Goal: Transaction & Acquisition: Purchase product/service

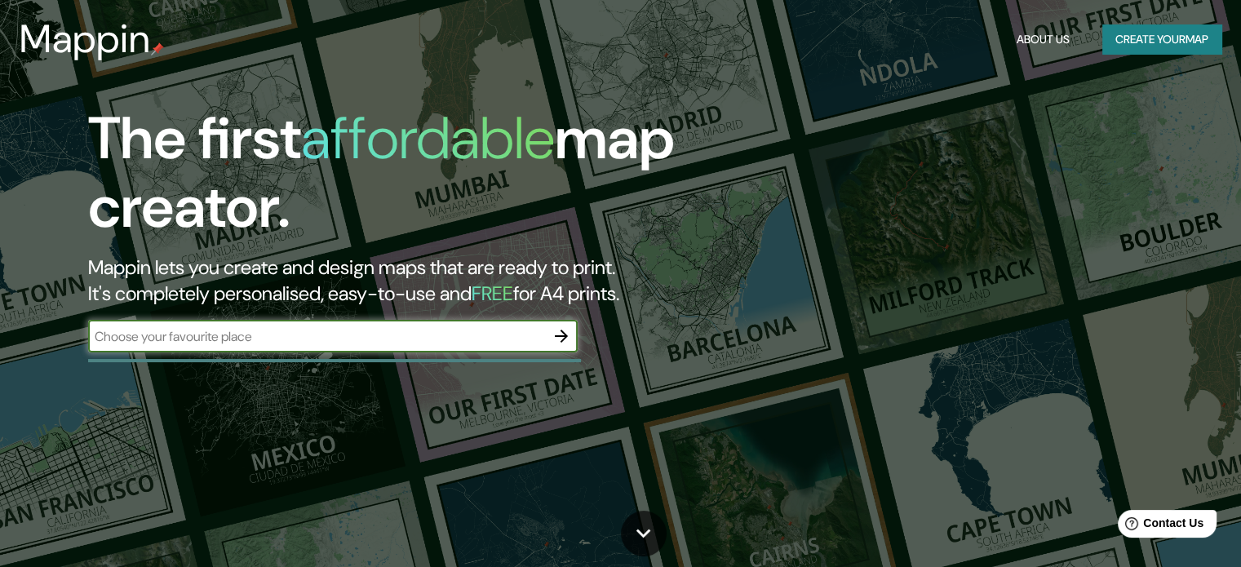
click at [375, 335] on input "text" at bounding box center [316, 336] width 457 height 19
type input "TARAPOTO"
click at [573, 342] on button "button" at bounding box center [561, 336] width 33 height 33
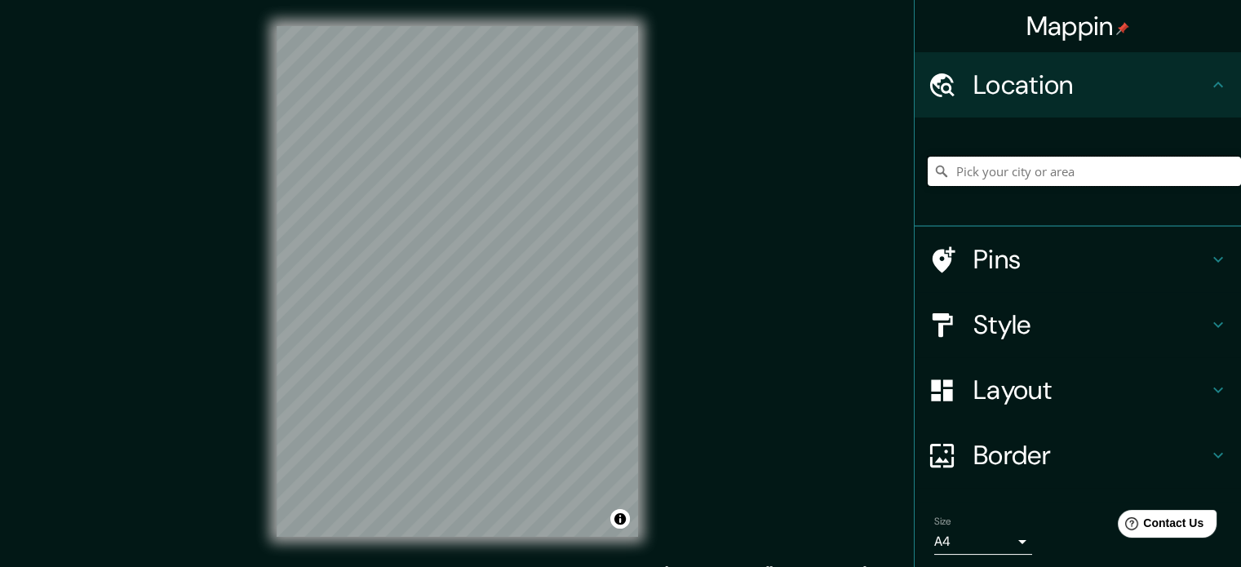
click at [1052, 165] on input "Pick your city or area" at bounding box center [1084, 171] width 313 height 29
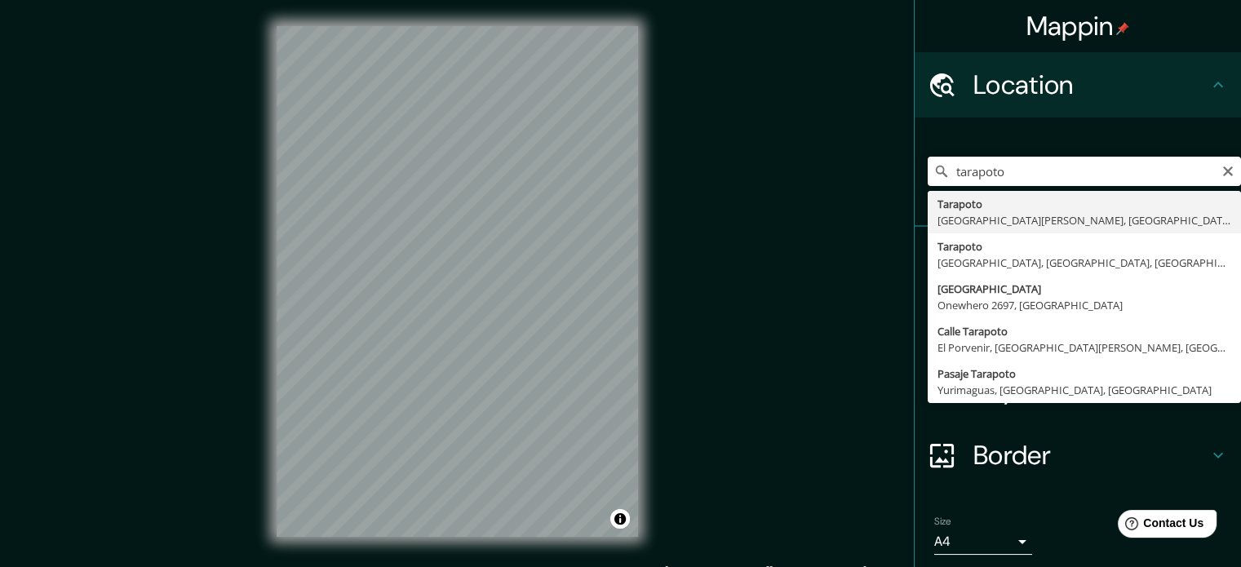
type input "Tarapoto, [GEOGRAPHIC_DATA][PERSON_NAME], [GEOGRAPHIC_DATA]"
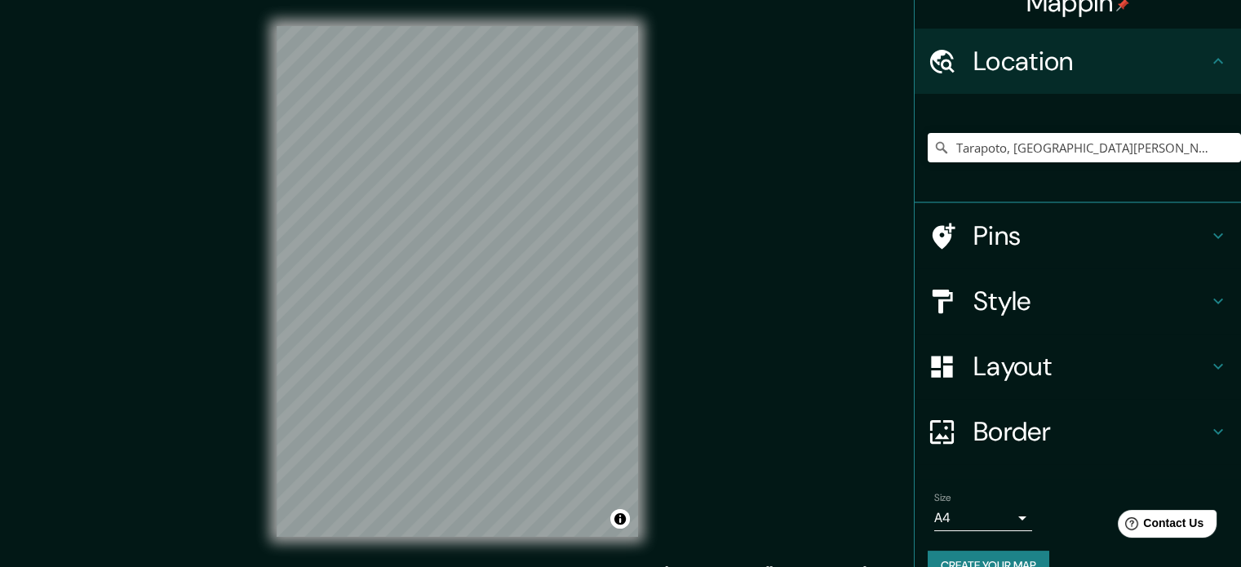
scroll to position [55, 0]
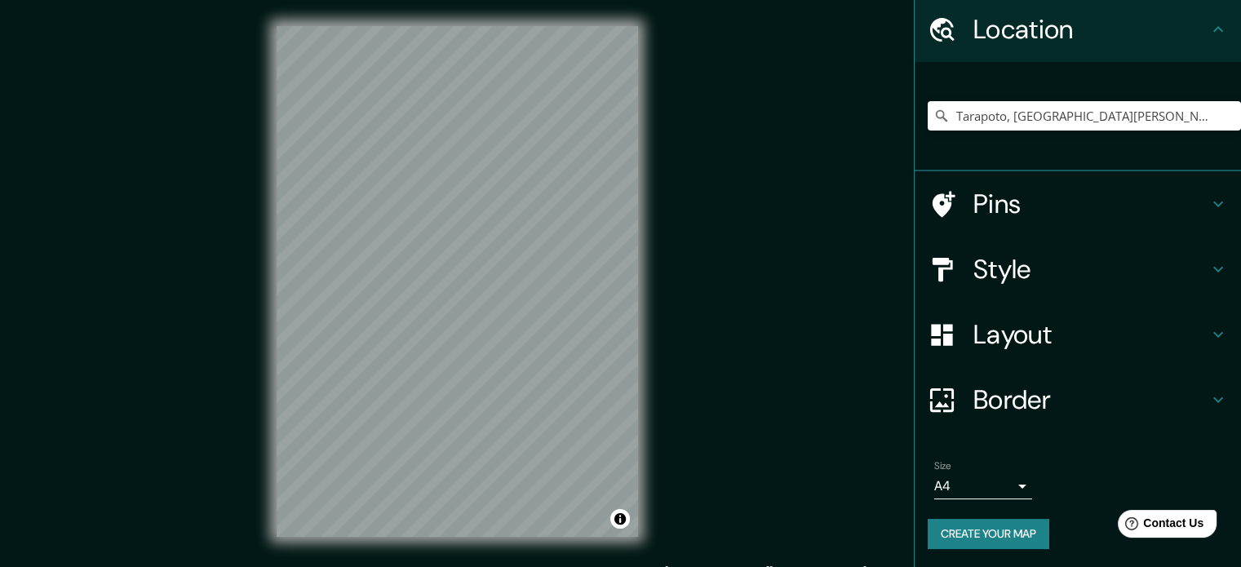
click at [1078, 338] on h4 "Layout" at bounding box center [1091, 334] width 235 height 33
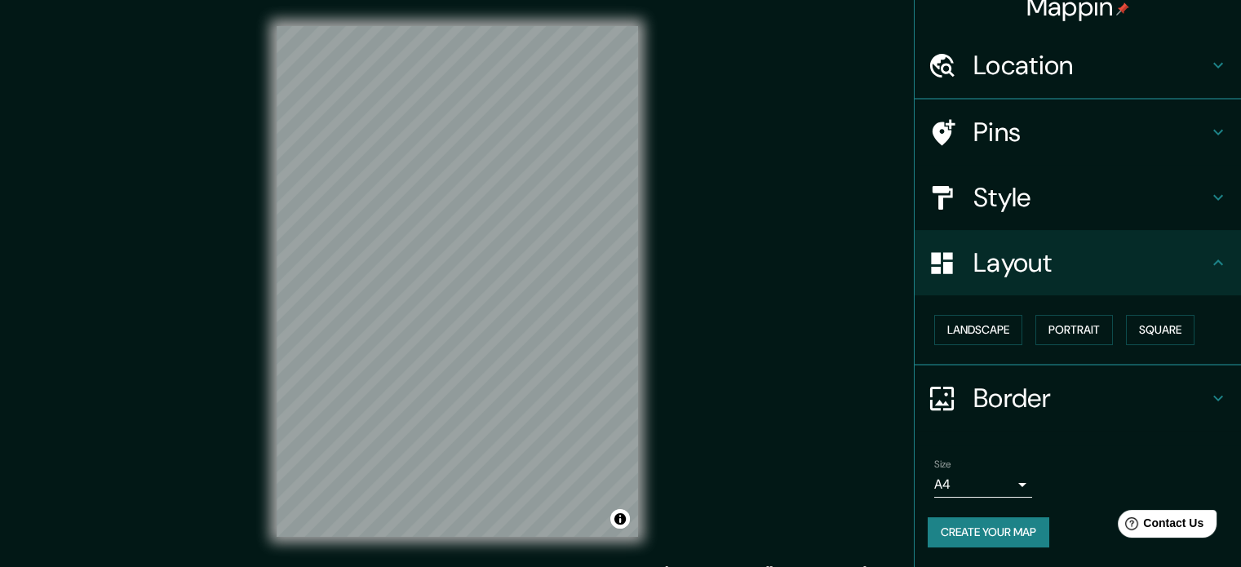
scroll to position [18, 0]
click at [1090, 272] on h4 "Layout" at bounding box center [1091, 264] width 235 height 33
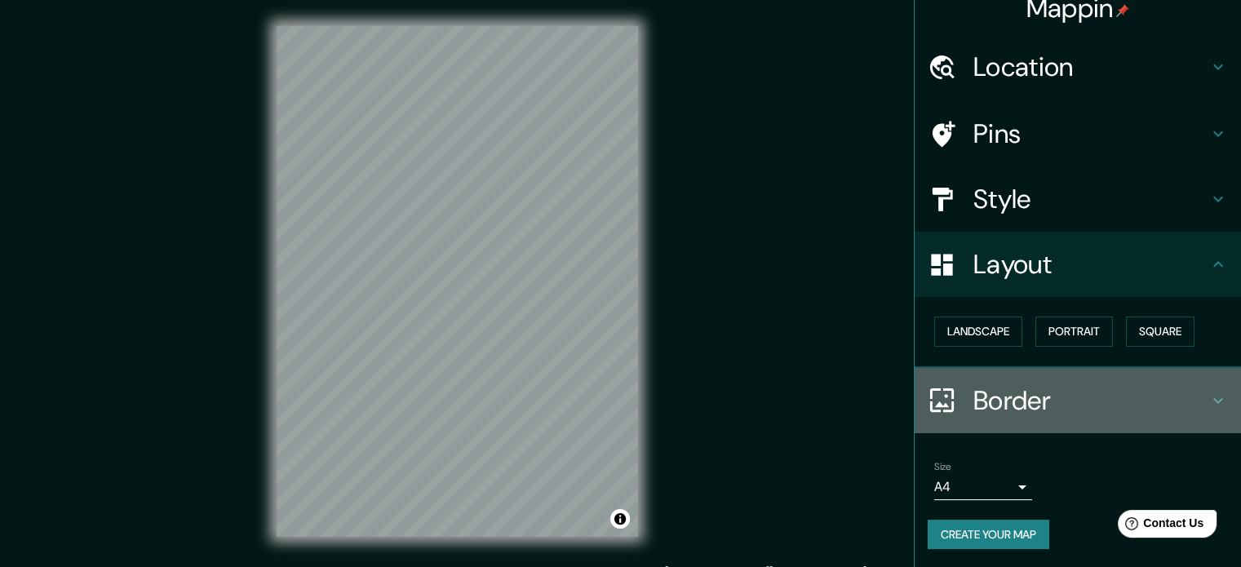
click at [1110, 378] on div "Border" at bounding box center [1078, 400] width 326 height 65
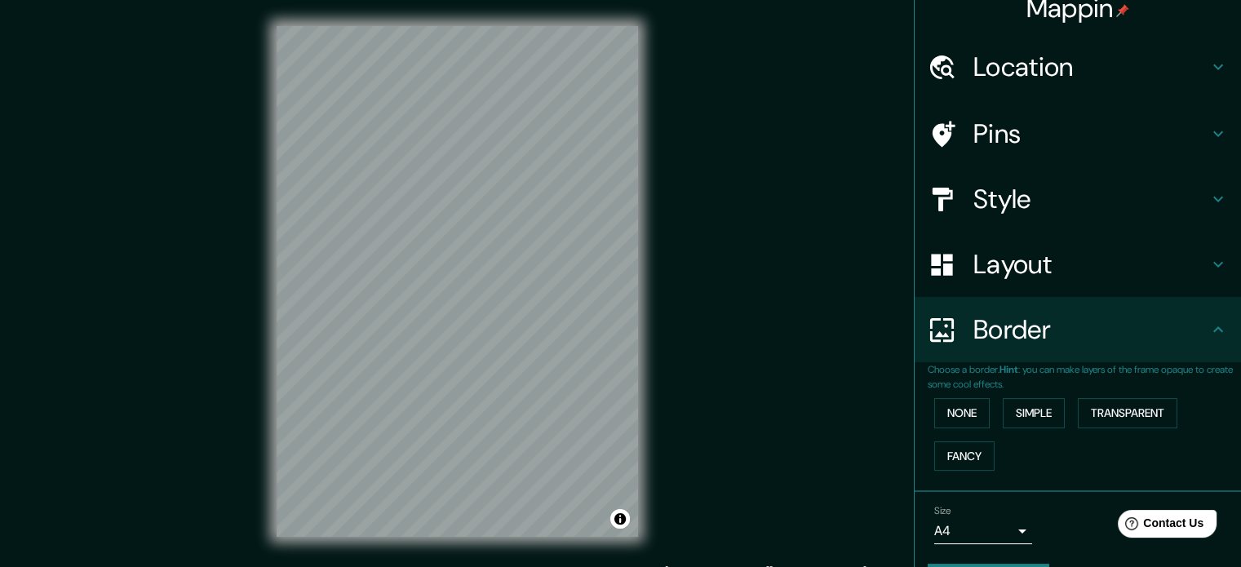
click at [1081, 197] on h4 "Style" at bounding box center [1091, 199] width 235 height 33
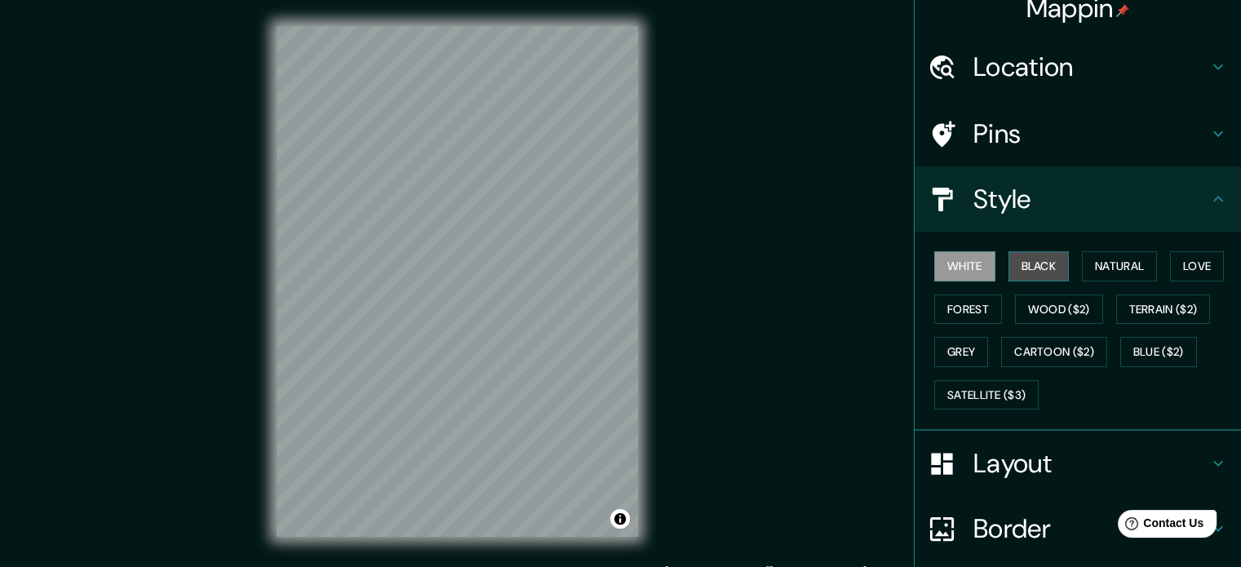
click at [1046, 267] on button "Black" at bounding box center [1039, 266] width 61 height 30
click at [1082, 257] on button "Natural" at bounding box center [1119, 266] width 75 height 30
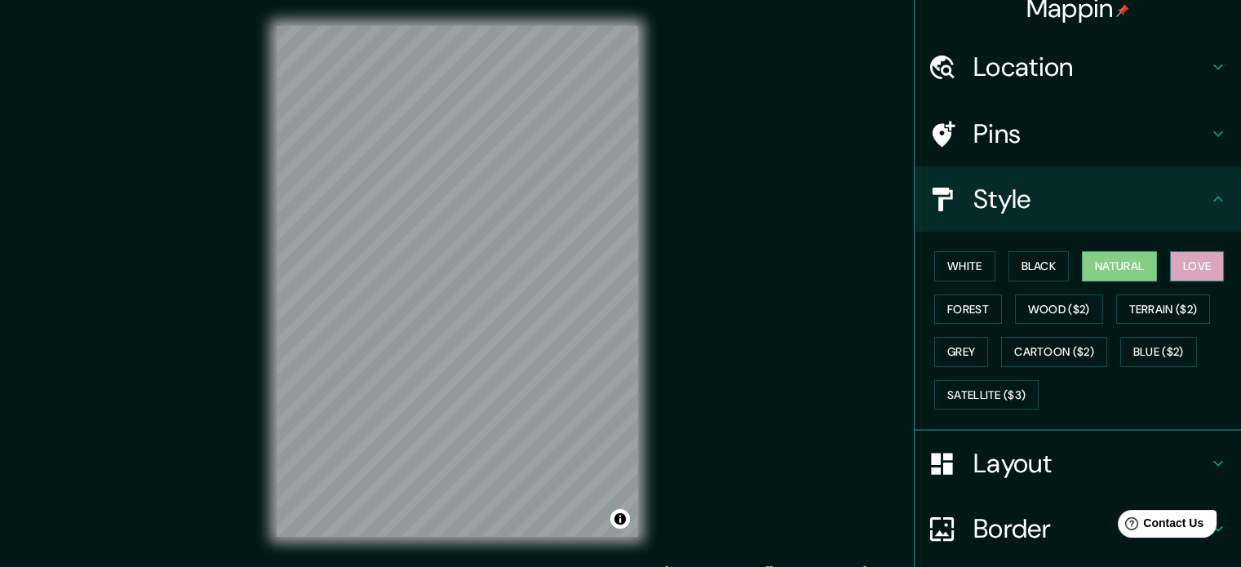
click at [1201, 273] on button "Love" at bounding box center [1197, 266] width 54 height 30
click at [963, 309] on button "Forest" at bounding box center [969, 310] width 68 height 30
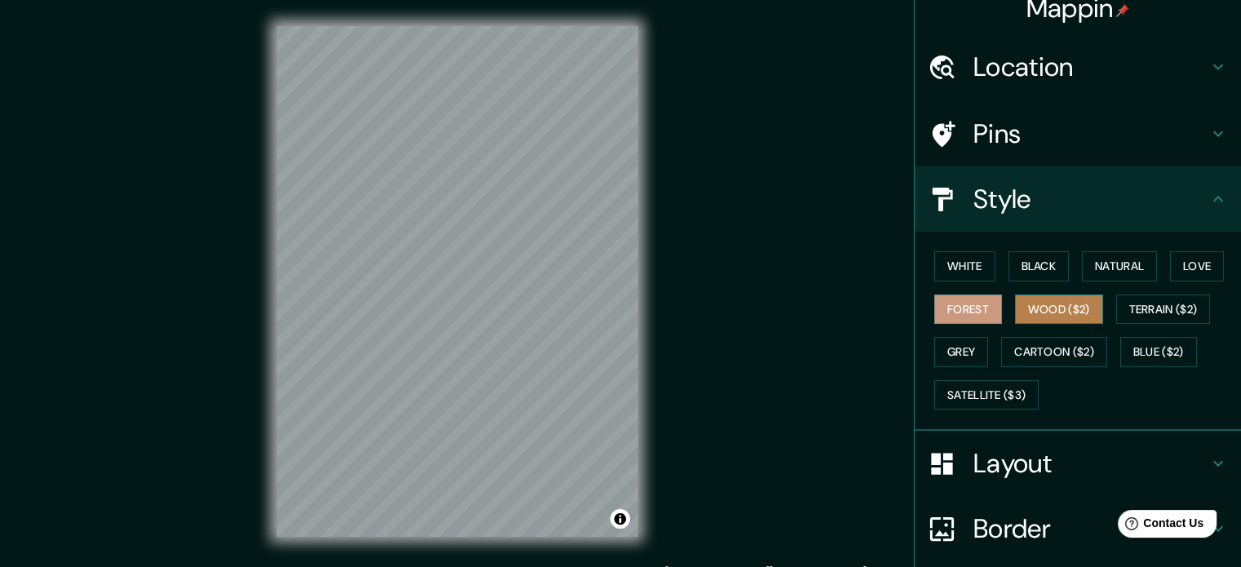
click at [1028, 296] on button "Wood ($2)" at bounding box center [1059, 310] width 88 height 30
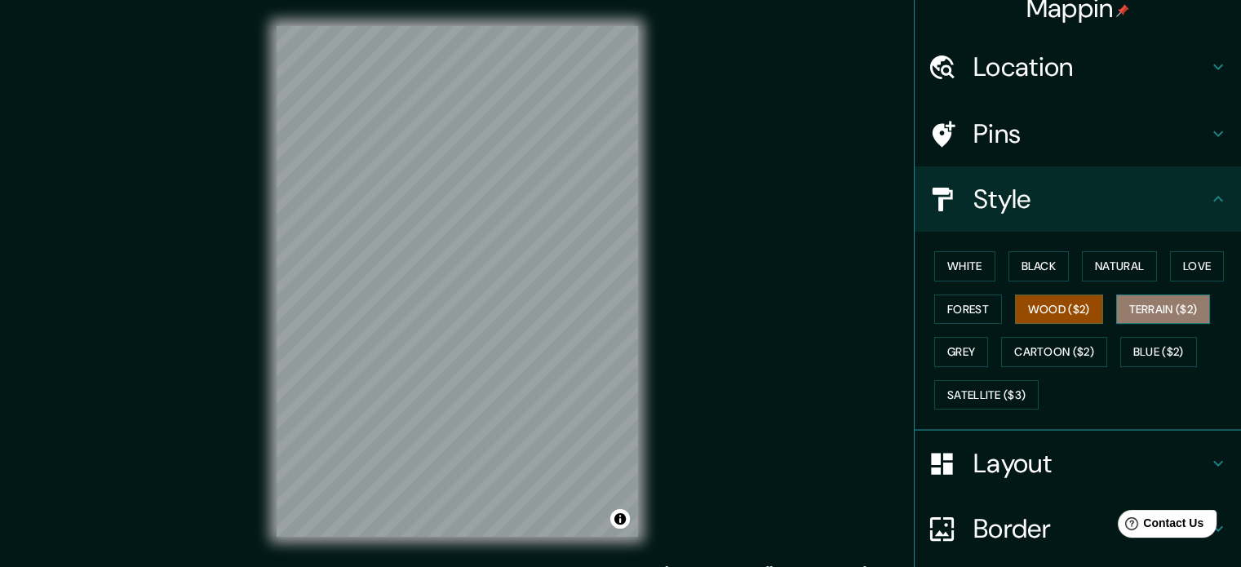
click at [1134, 306] on button "Terrain ($2)" at bounding box center [1164, 310] width 95 height 30
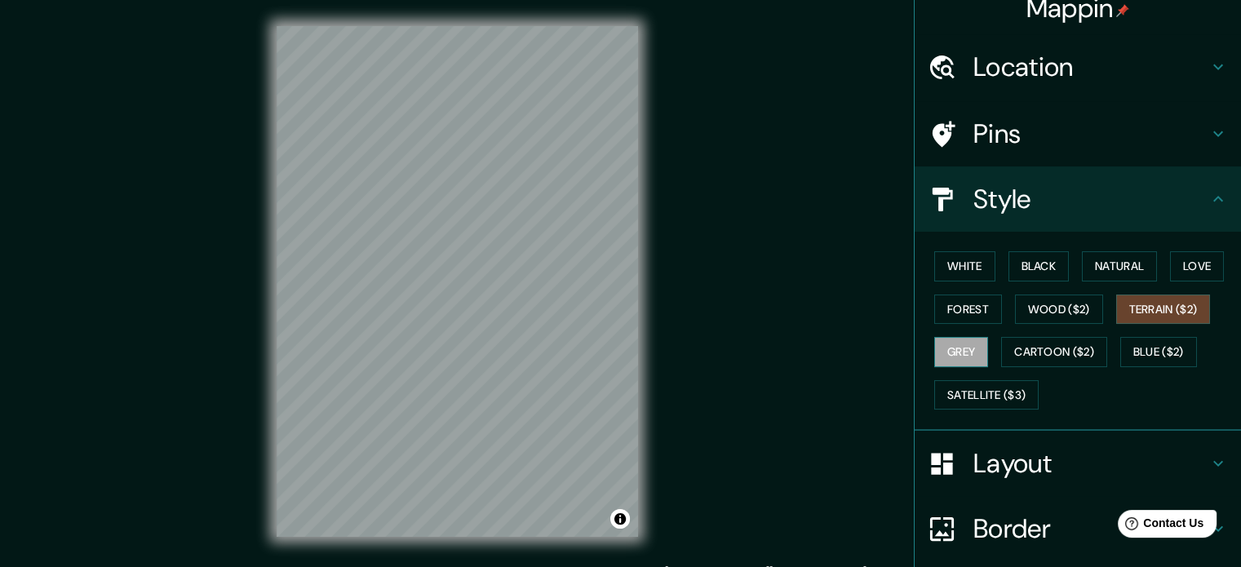
click at [967, 345] on button "Grey" at bounding box center [962, 352] width 54 height 30
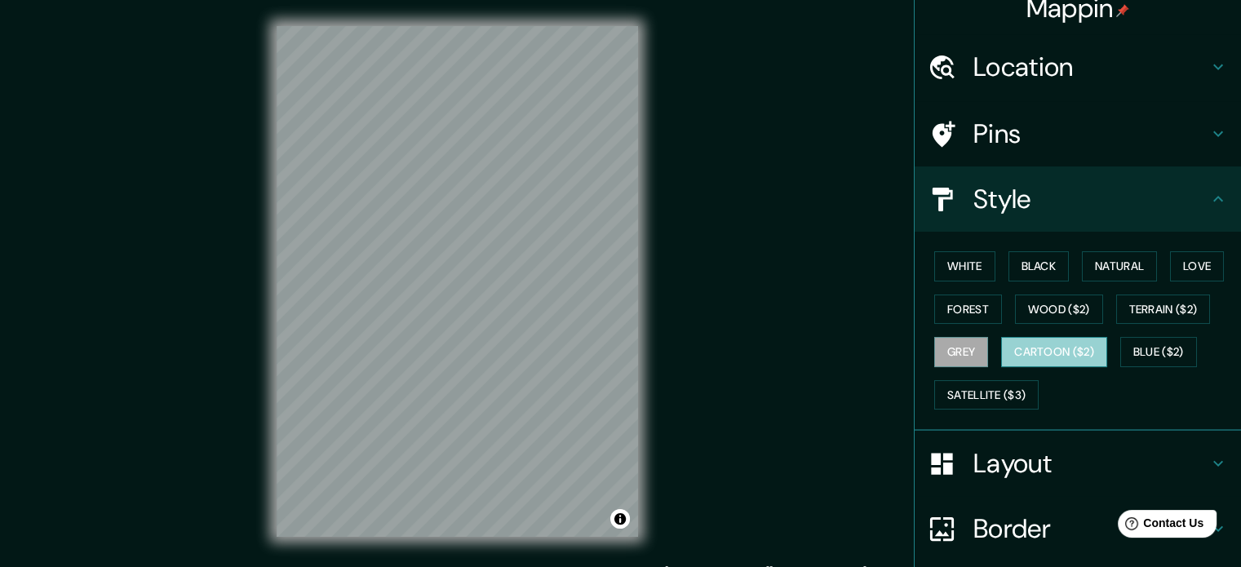
click at [1058, 345] on button "Cartoon ($2)" at bounding box center [1054, 352] width 106 height 30
click at [1134, 349] on button "Blue ($2)" at bounding box center [1159, 352] width 77 height 30
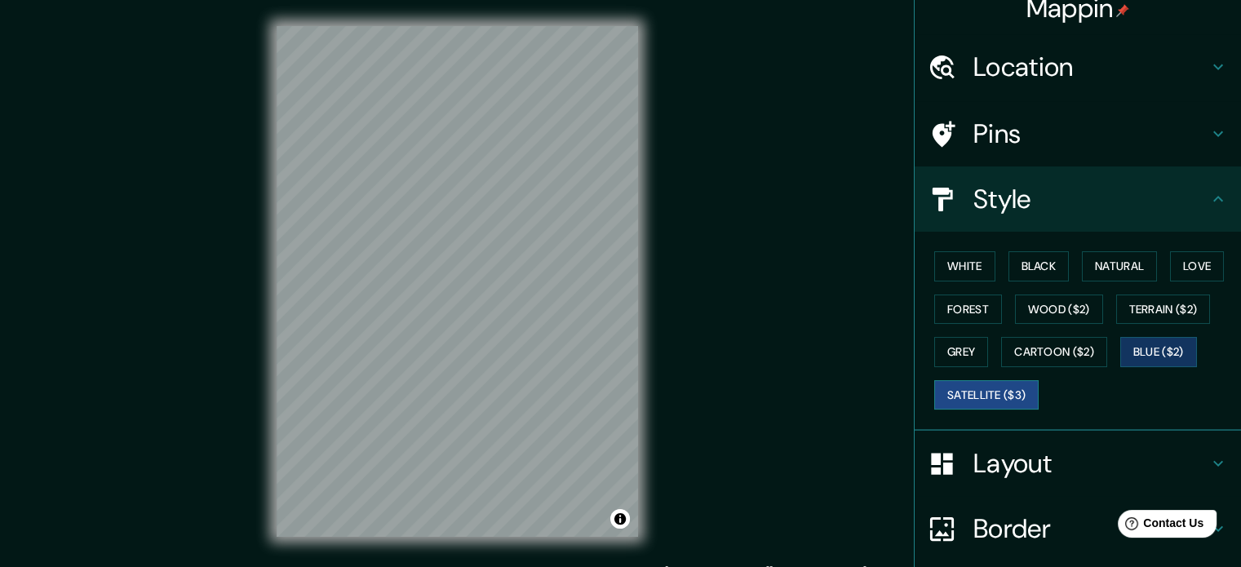
click at [979, 393] on button "Satellite ($3)" at bounding box center [987, 395] width 104 height 30
click at [1019, 266] on button "Black" at bounding box center [1039, 266] width 61 height 30
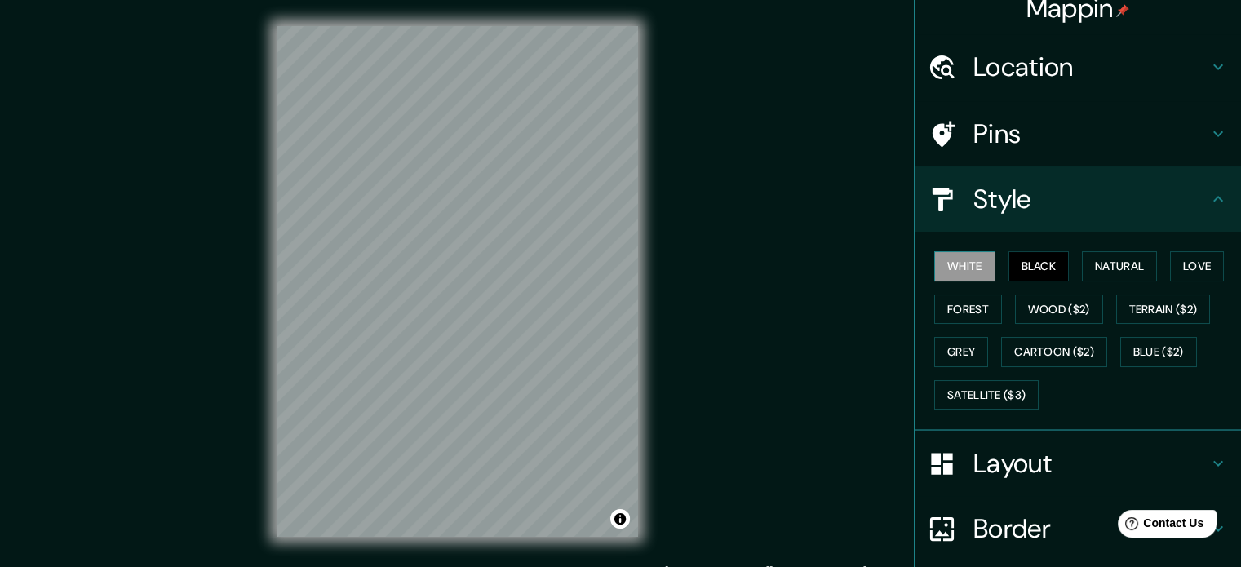
click at [963, 264] on button "White" at bounding box center [965, 266] width 61 height 30
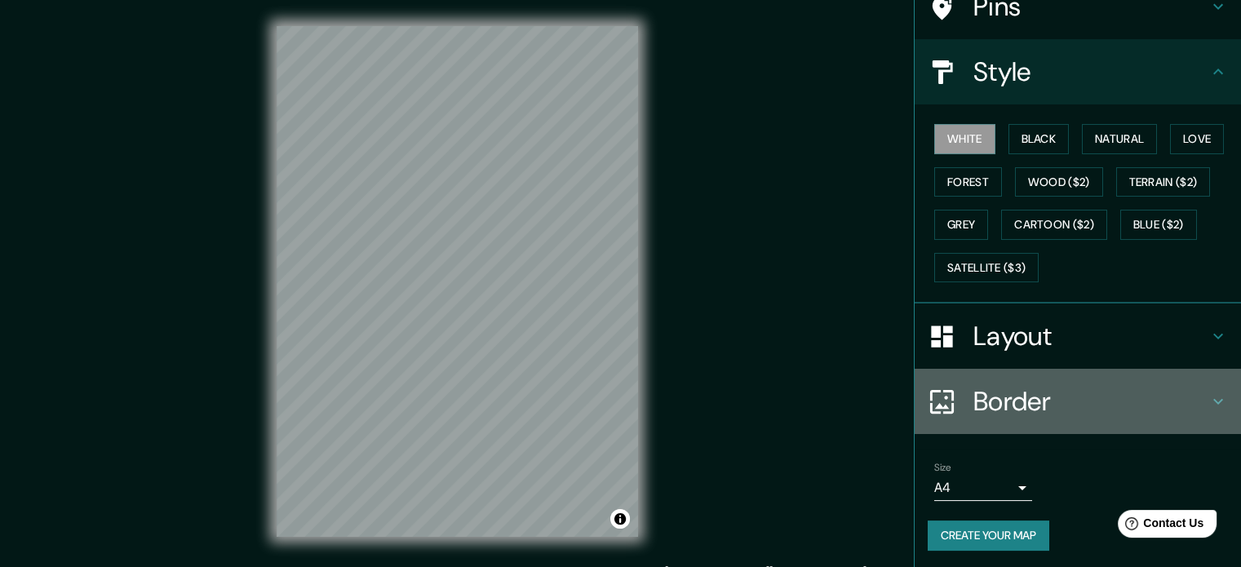
click at [1018, 402] on h4 "Border" at bounding box center [1091, 401] width 235 height 33
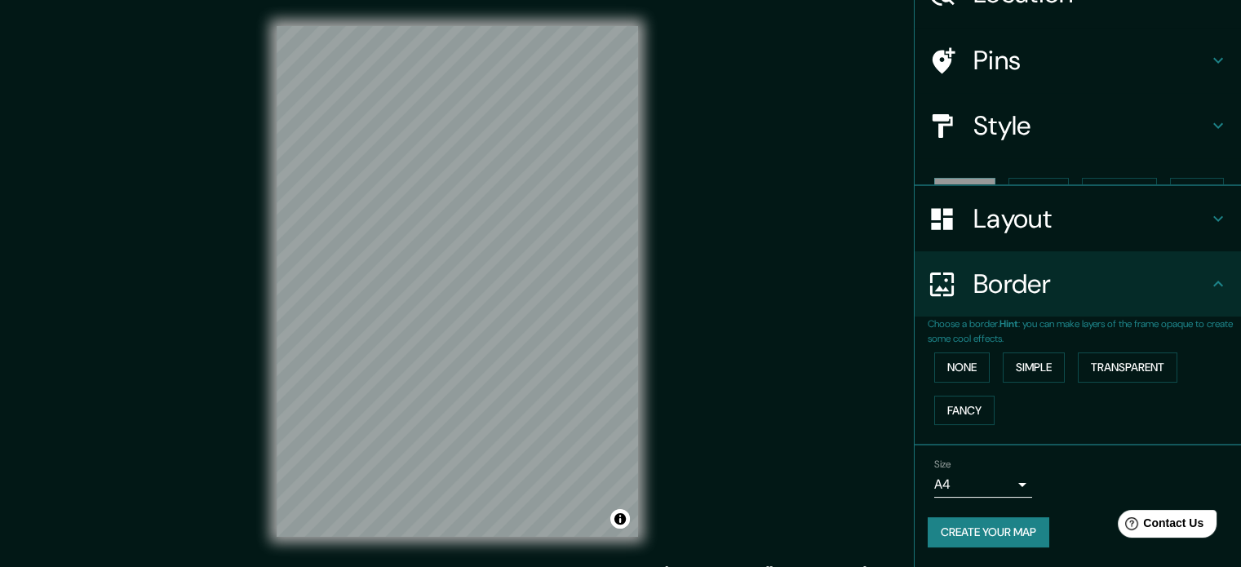
scroll to position [62, 0]
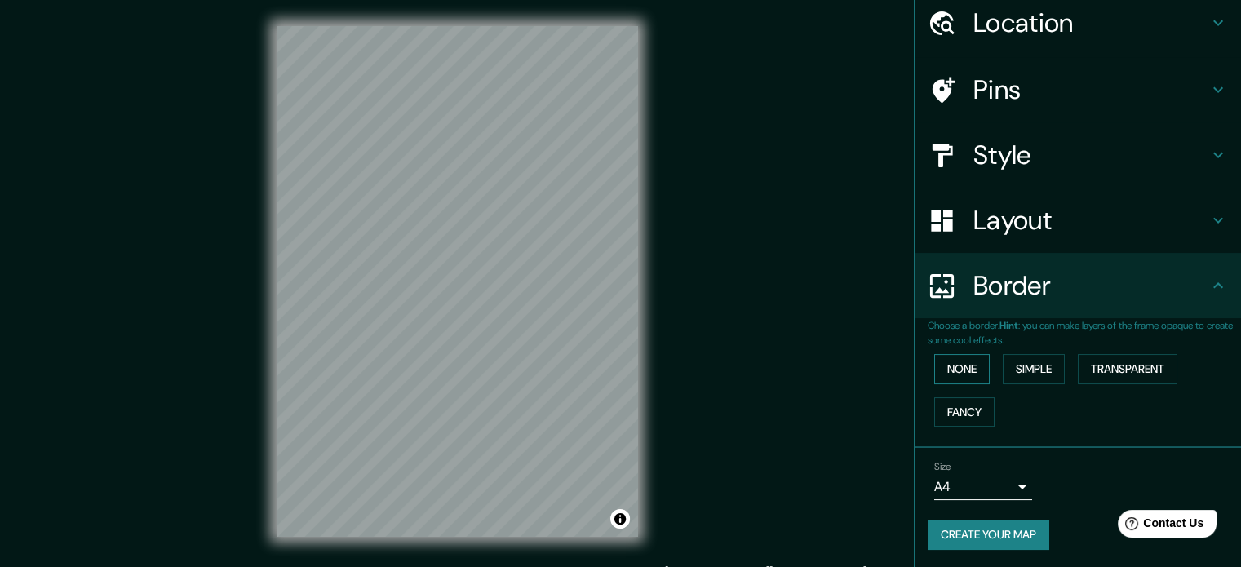
click at [956, 365] on button "None" at bounding box center [962, 369] width 55 height 30
click at [1049, 378] on button "Simple" at bounding box center [1034, 369] width 62 height 30
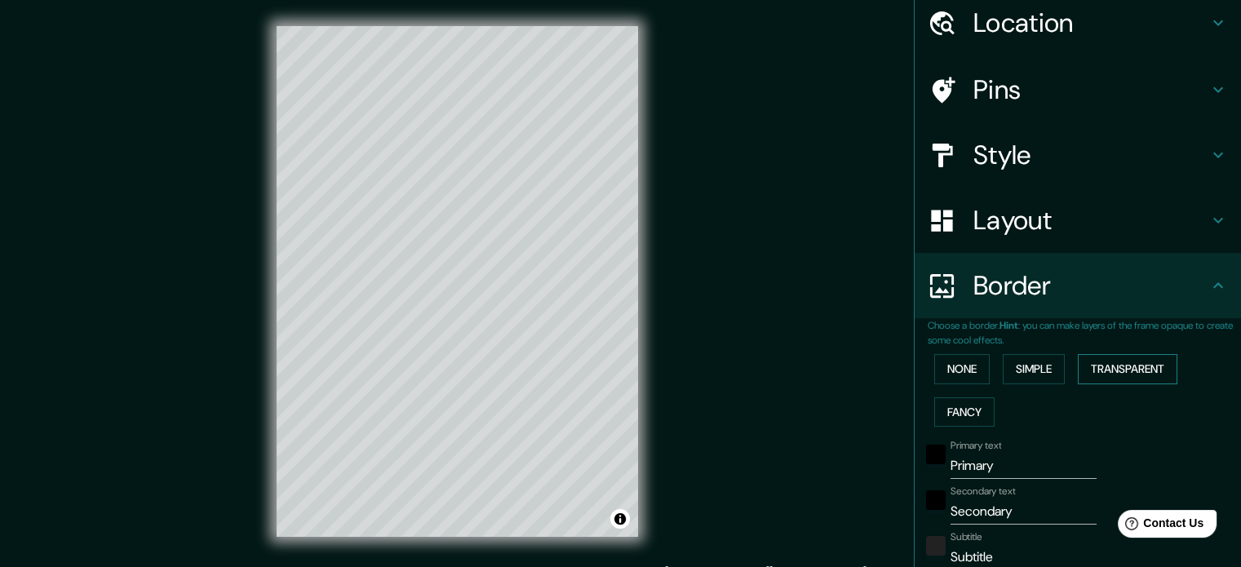
click at [1104, 371] on button "Transparent" at bounding box center [1128, 369] width 100 height 30
click at [955, 366] on button "None" at bounding box center [962, 369] width 55 height 30
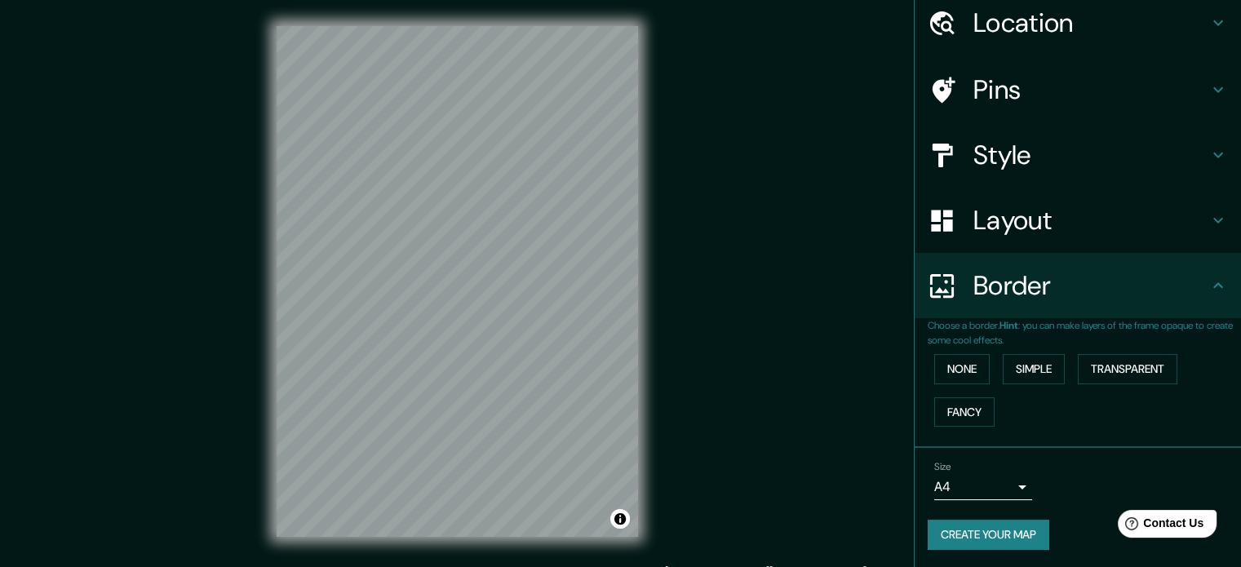
click at [992, 224] on h4 "Layout" at bounding box center [1091, 220] width 235 height 33
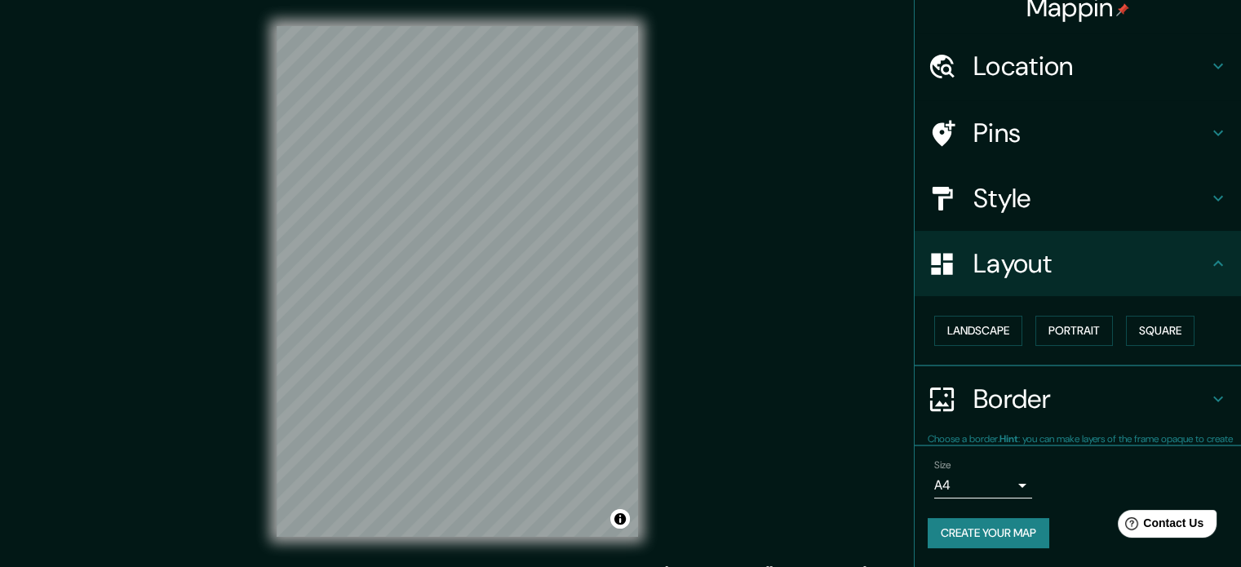
scroll to position [18, 0]
click at [1053, 329] on button "Portrait" at bounding box center [1075, 332] width 78 height 30
click at [1136, 331] on button "Square" at bounding box center [1160, 332] width 69 height 30
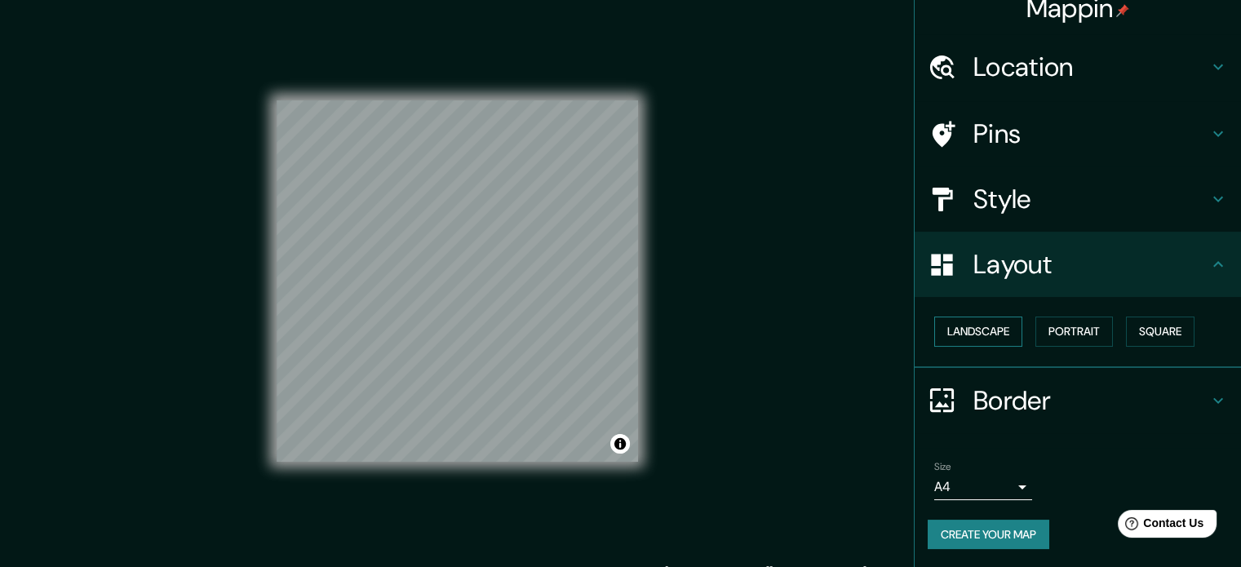
click at [980, 332] on button "Landscape" at bounding box center [979, 332] width 88 height 30
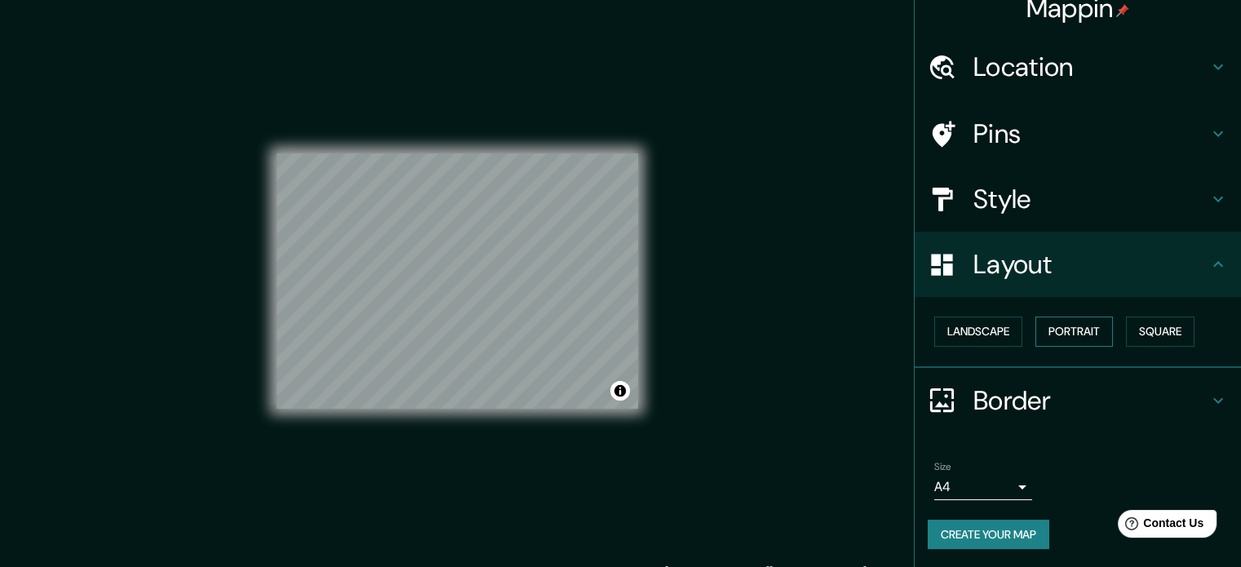
click at [1064, 332] on button "Portrait" at bounding box center [1075, 332] width 78 height 30
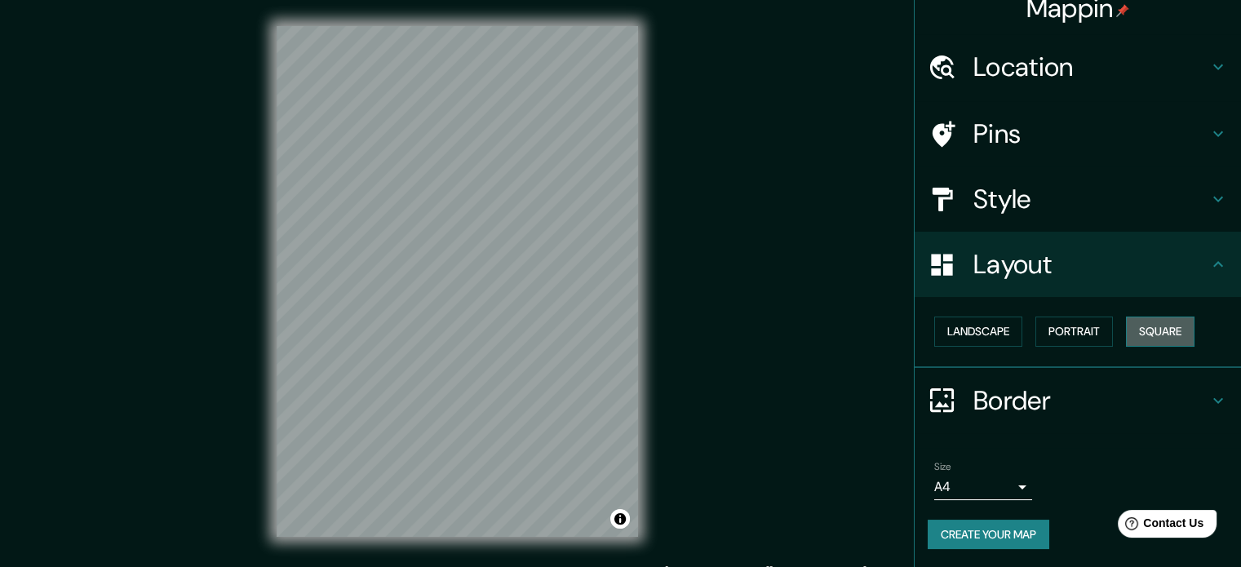
click at [1159, 330] on button "Square" at bounding box center [1160, 332] width 69 height 30
